Goal: Information Seeking & Learning: Learn about a topic

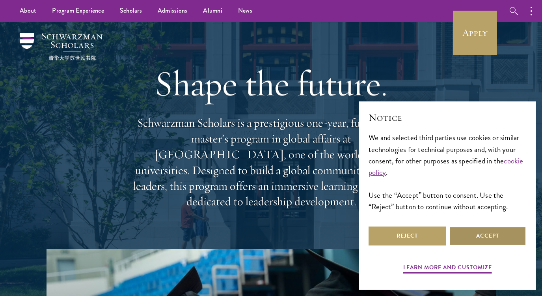
click at [490, 239] on button "Accept" at bounding box center [487, 235] width 77 height 19
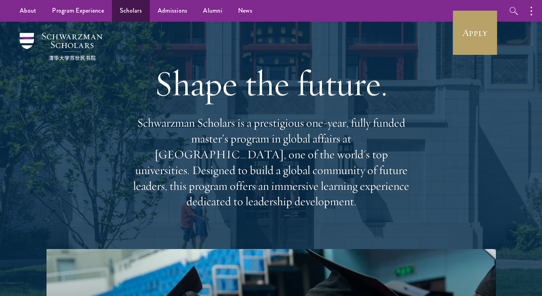
click at [133, 17] on link "Scholars" at bounding box center [131, 11] width 38 height 22
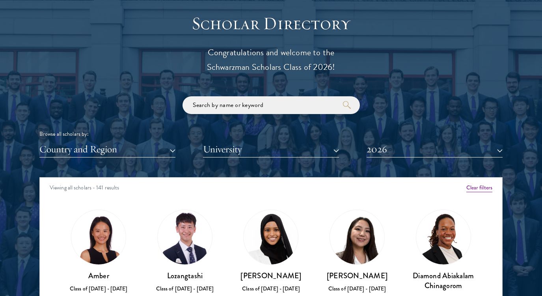
scroll to position [864, 0]
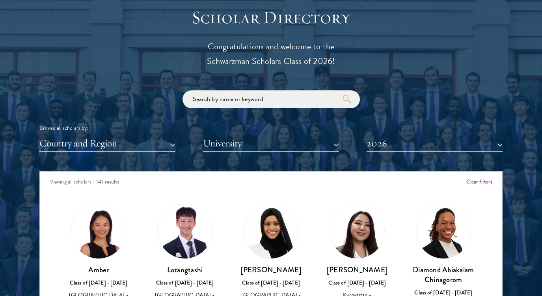
click at [412, 148] on button "2026" at bounding box center [435, 143] width 136 height 16
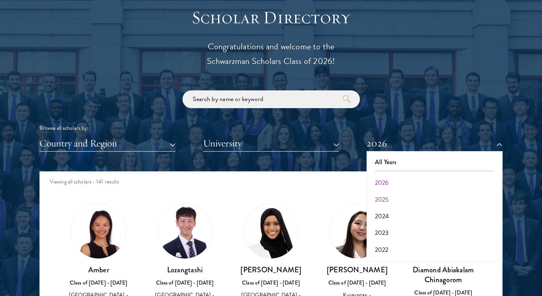
click at [393, 199] on button "2025" at bounding box center [434, 199] width 131 height 17
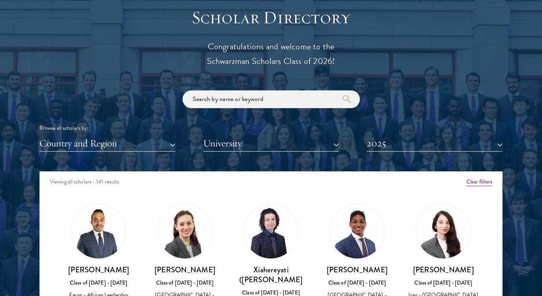
click at [253, 142] on button "University" at bounding box center [271, 143] width 136 height 16
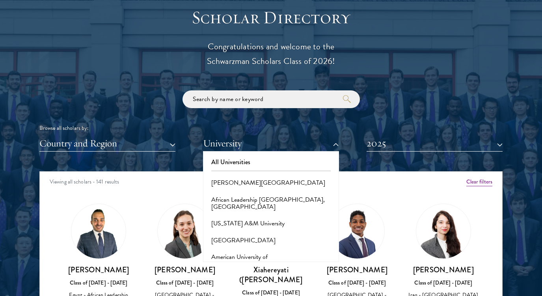
click at [123, 136] on button "Country and Region" at bounding box center [107, 143] width 136 height 16
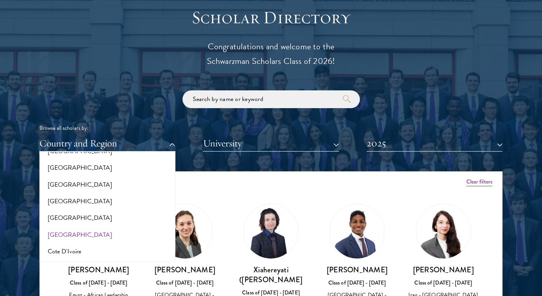
scroll to position [266, 0]
click at [82, 228] on button "[GEOGRAPHIC_DATA]" at bounding box center [107, 234] width 131 height 17
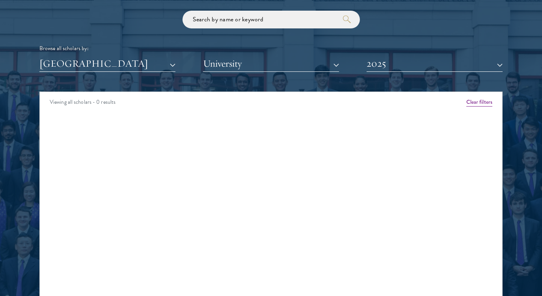
scroll to position [947, 0]
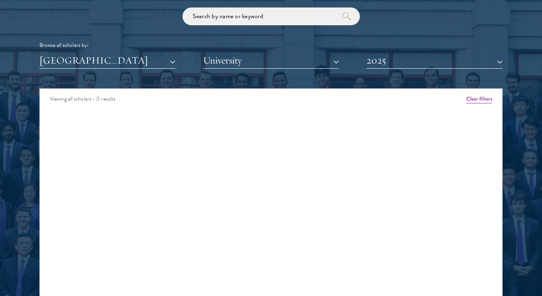
click at [388, 55] on button "2025" at bounding box center [435, 60] width 136 height 16
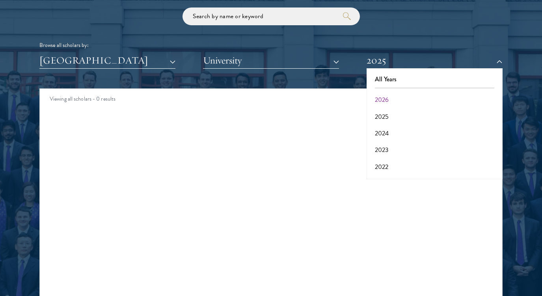
click at [383, 99] on button "2026" at bounding box center [434, 99] width 131 height 17
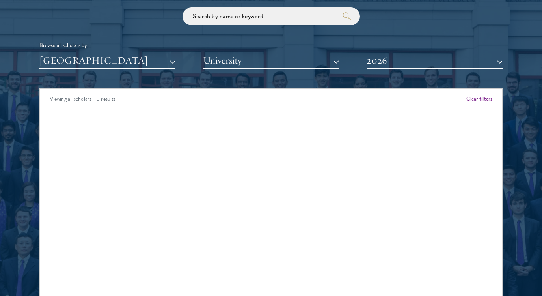
click at [391, 59] on button "2026" at bounding box center [435, 60] width 136 height 16
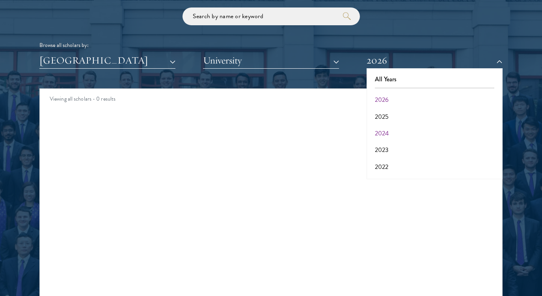
click at [385, 129] on button "2024" at bounding box center [434, 133] width 131 height 17
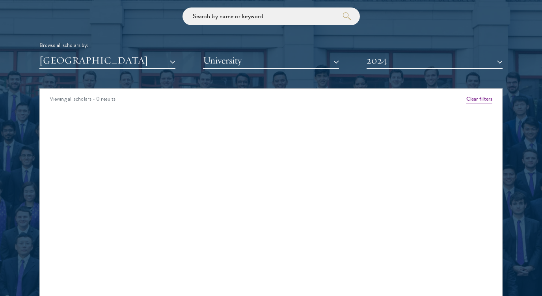
click at [389, 63] on button "2024" at bounding box center [435, 60] width 136 height 16
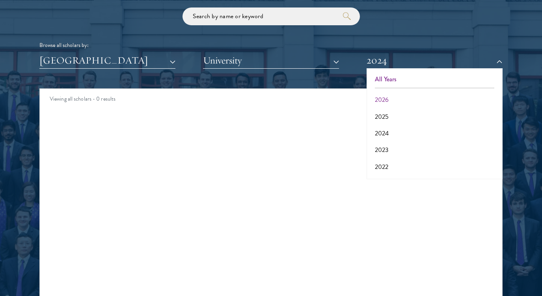
click at [397, 78] on button "All Years" at bounding box center [434, 79] width 131 height 17
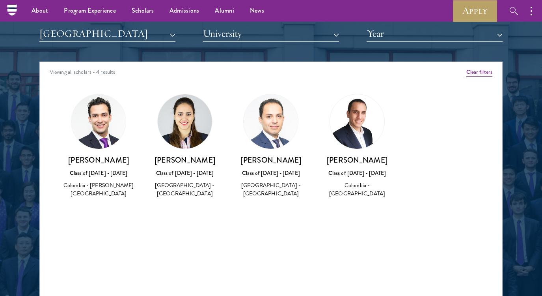
scroll to position [973, 0]
